Goal: Task Accomplishment & Management: Manage account settings

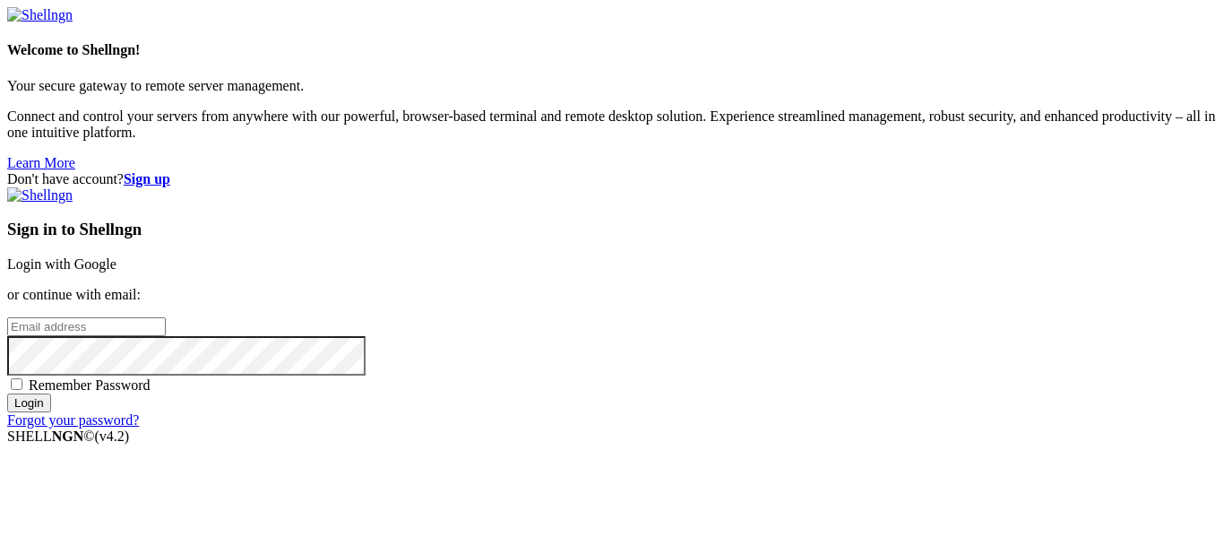
type input "[EMAIL_ADDRESS][DOMAIN_NAME]"
click at [151, 377] on span "Remember Password" at bounding box center [90, 384] width 122 height 15
click at [22, 378] on input "Remember Password" at bounding box center [17, 384] width 12 height 12
checkbox input "true"
click at [51, 412] on input "Login" at bounding box center [29, 402] width 44 height 19
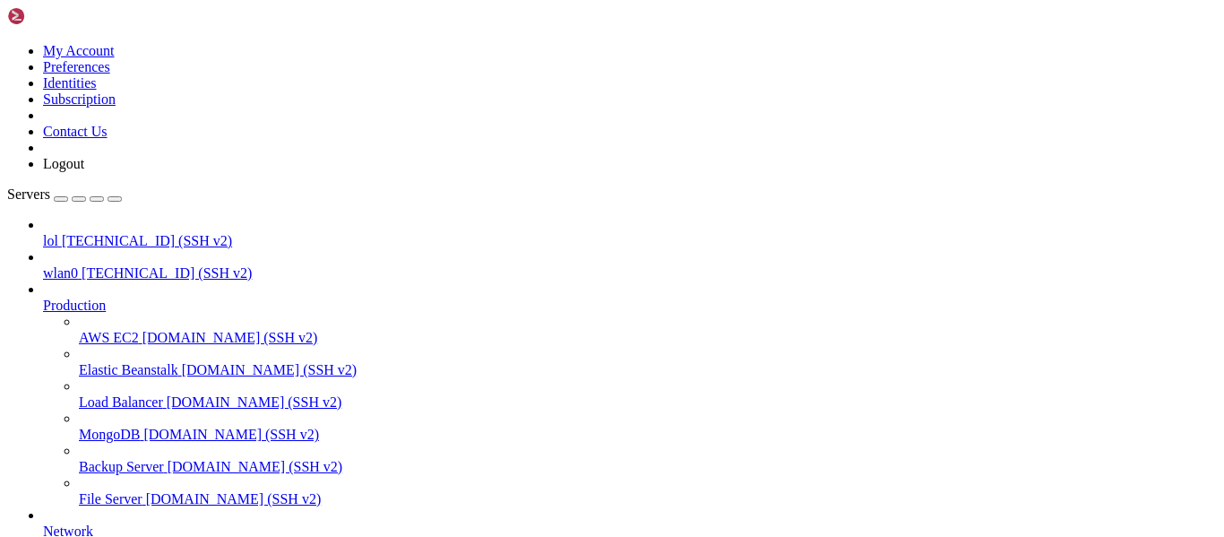
scroll to position [267, 0]
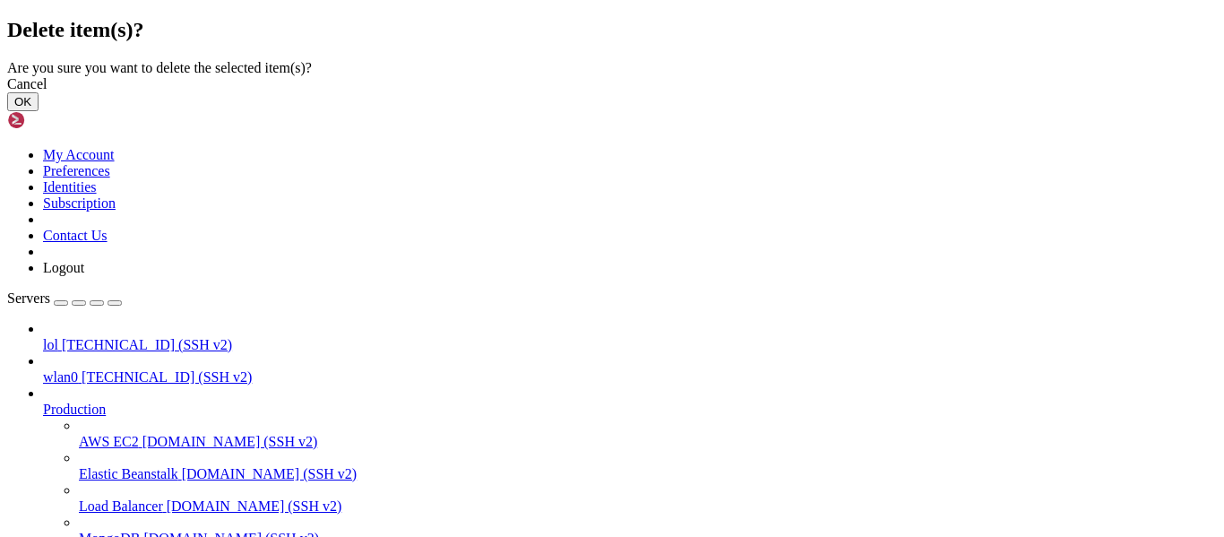
click at [39, 111] on button "OK" at bounding box center [22, 101] width 31 height 19
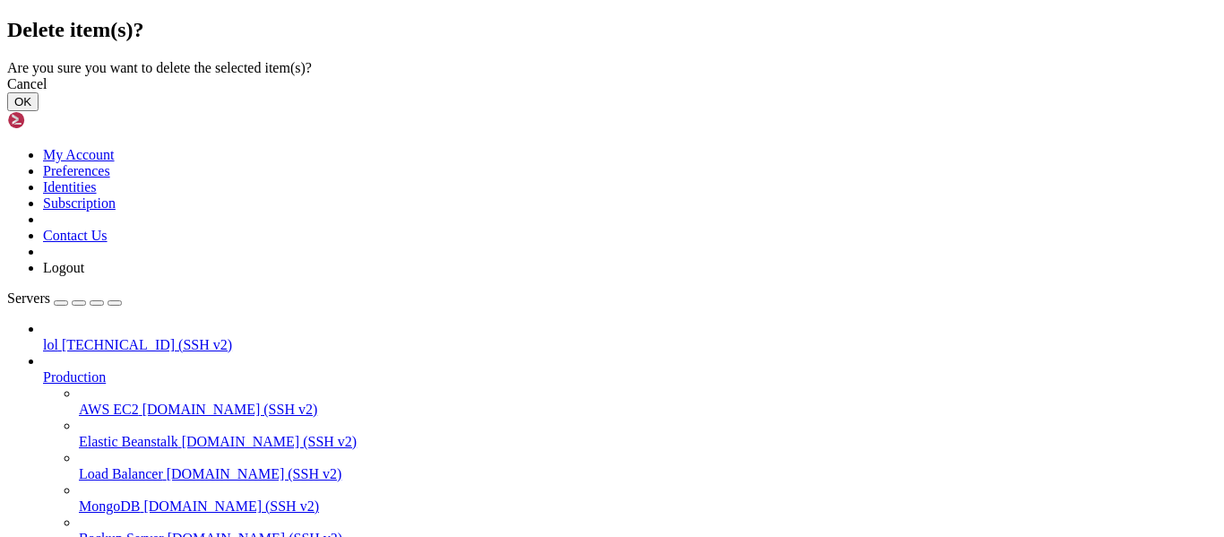
click at [39, 111] on button "OK" at bounding box center [22, 101] width 31 height 19
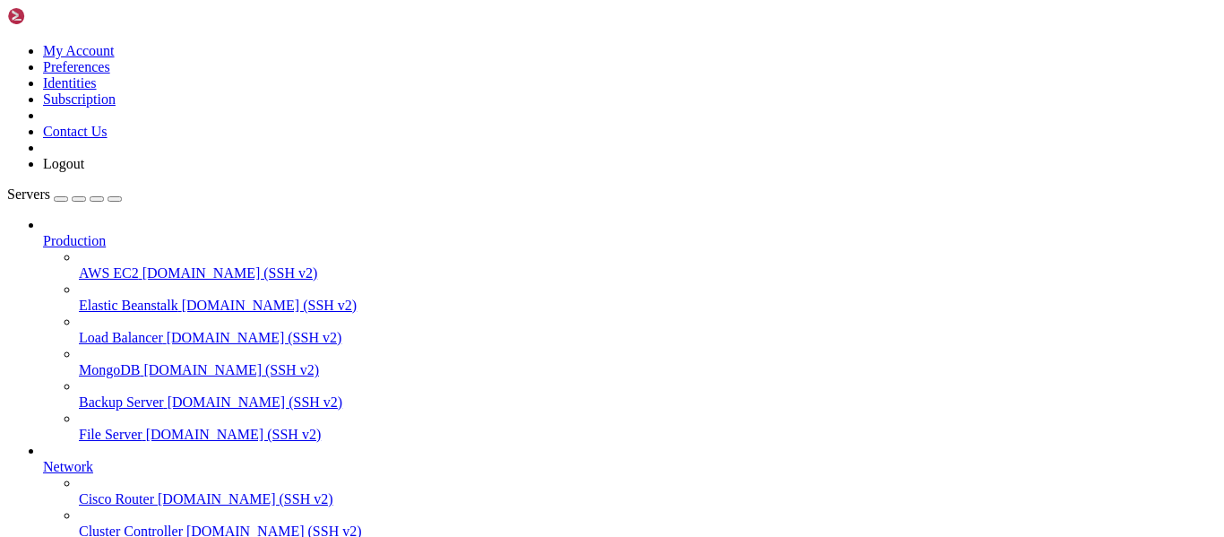
scroll to position [186, 0]
click at [43, 233] on icon at bounding box center [43, 233] width 0 height 0
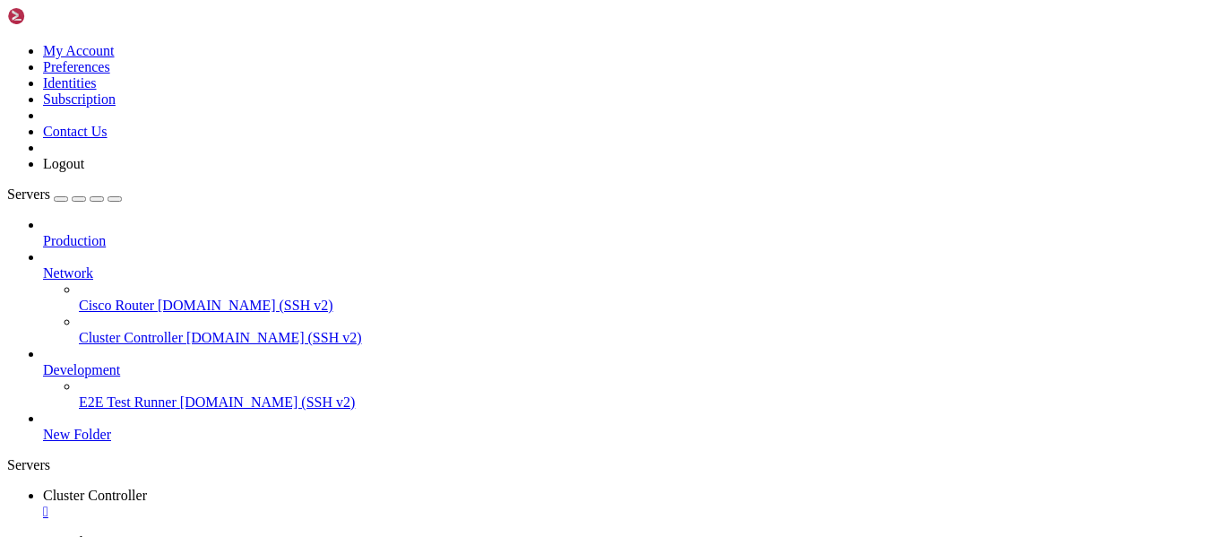
click at [43, 265] on icon at bounding box center [43, 265] width 0 height 0
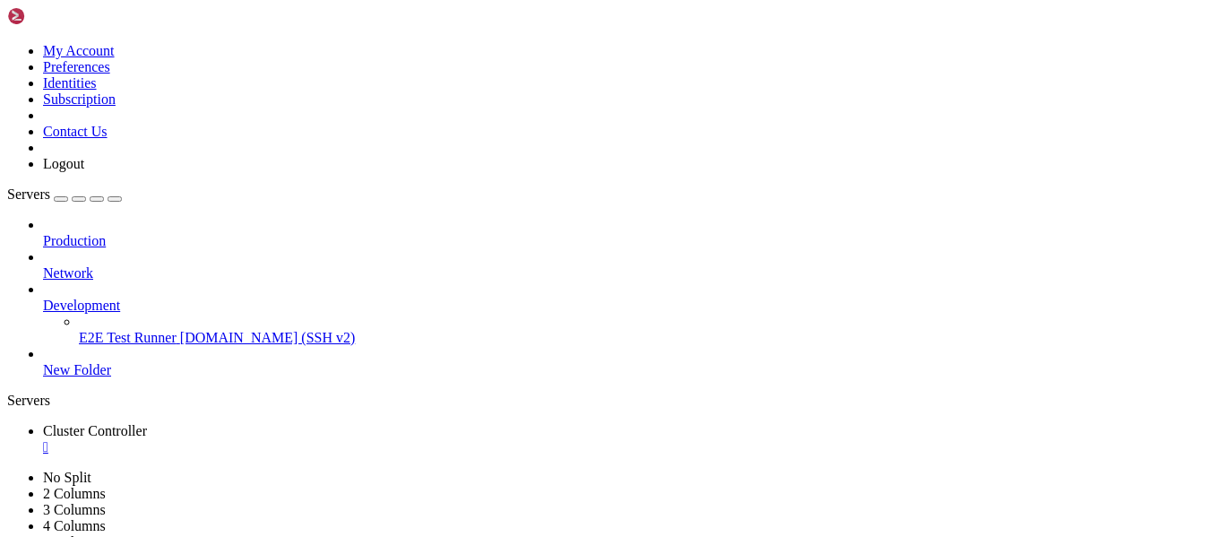
click at [43, 297] on icon at bounding box center [43, 297] width 0 height 0
